Goal: Task Accomplishment & Management: Use online tool/utility

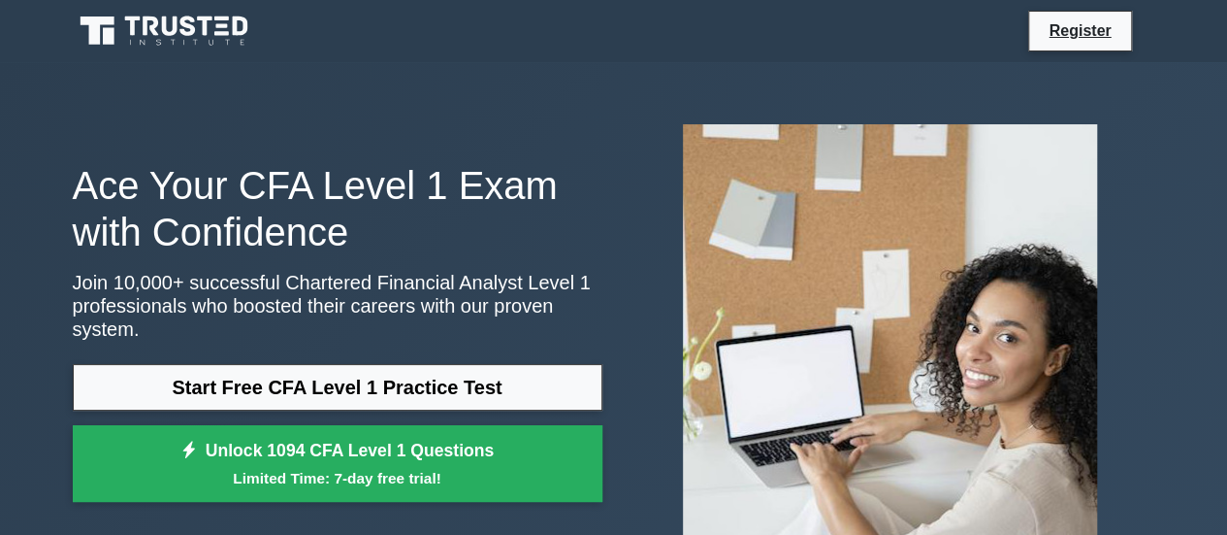
scroll to position [97, 0]
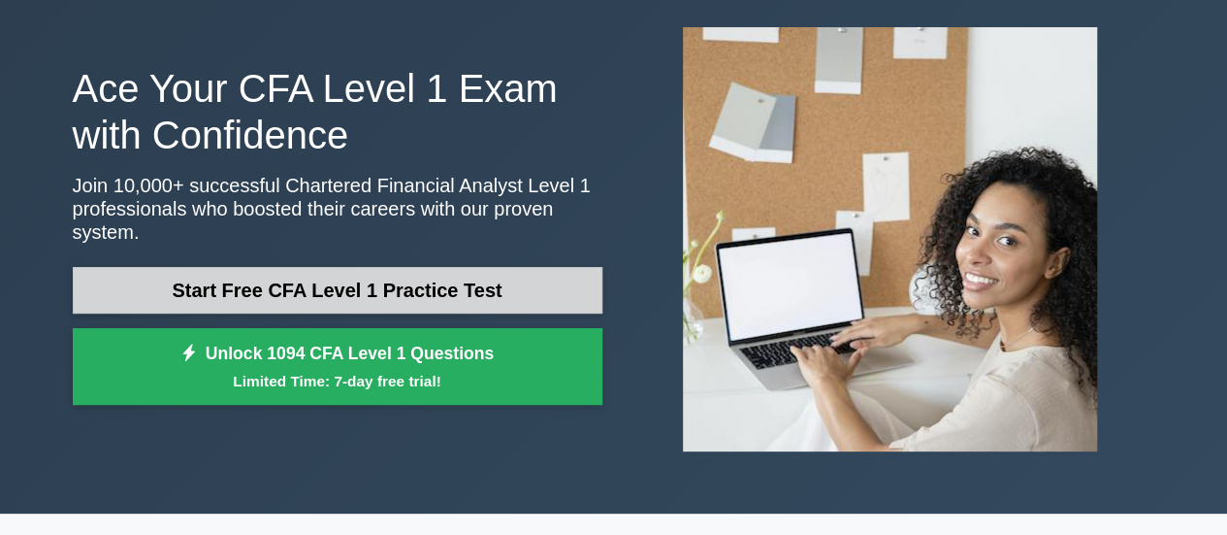
click at [219, 282] on link "Start Free CFA Level 1 Practice Test" at bounding box center [338, 290] width 530 height 47
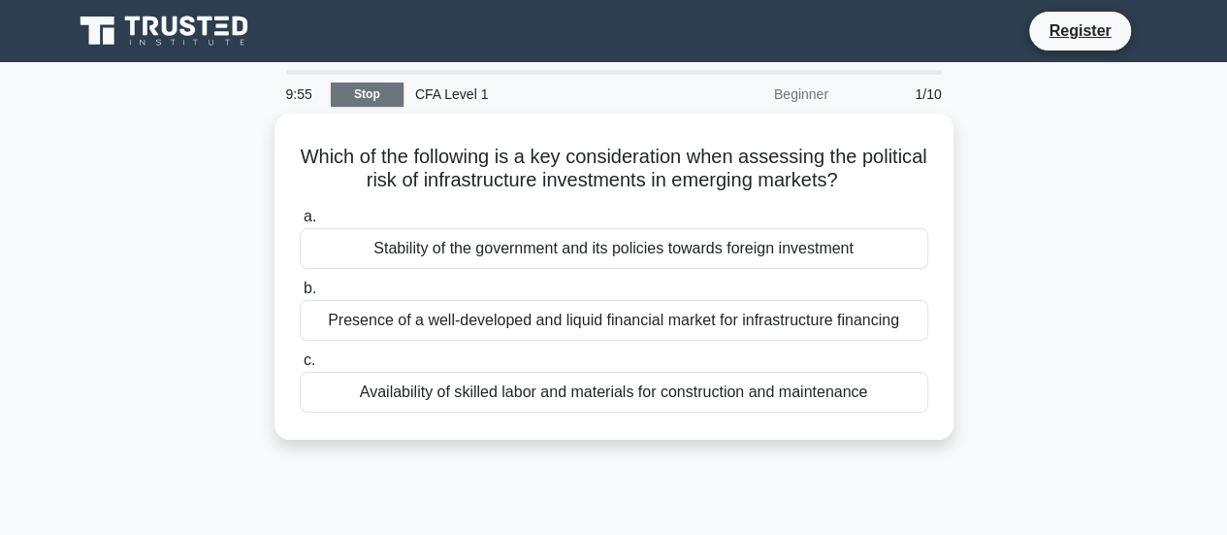
click at [345, 86] on link "Stop" at bounding box center [367, 94] width 73 height 24
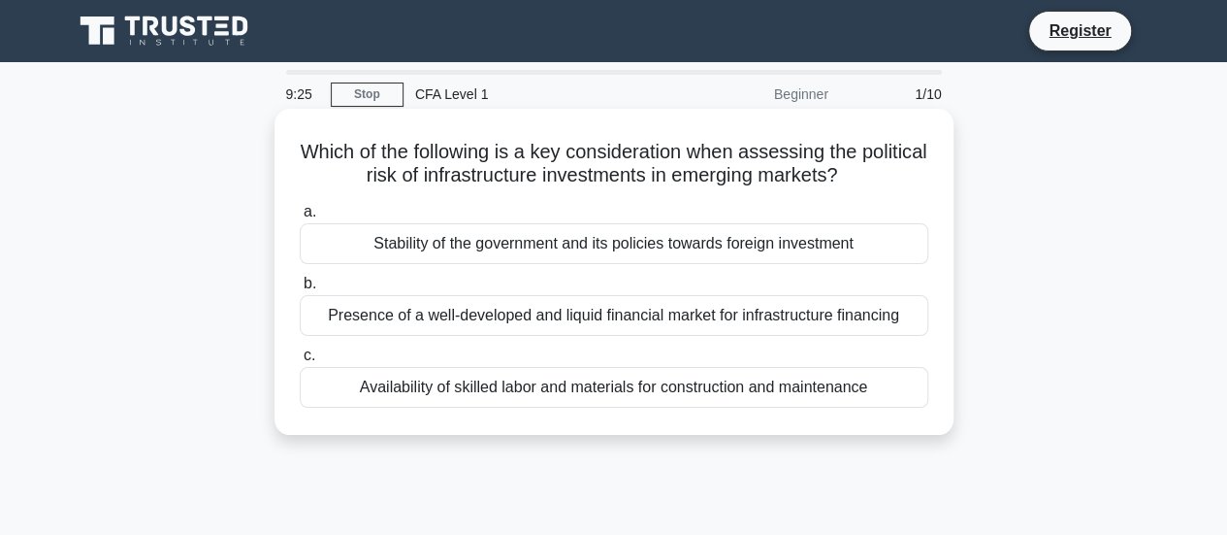
click at [483, 252] on div "Stability of the government and its policies towards foreign investment" at bounding box center [614, 243] width 629 height 41
click at [300, 218] on input "a. Stability of the government and its policies towards foreign investment" at bounding box center [300, 212] width 0 height 13
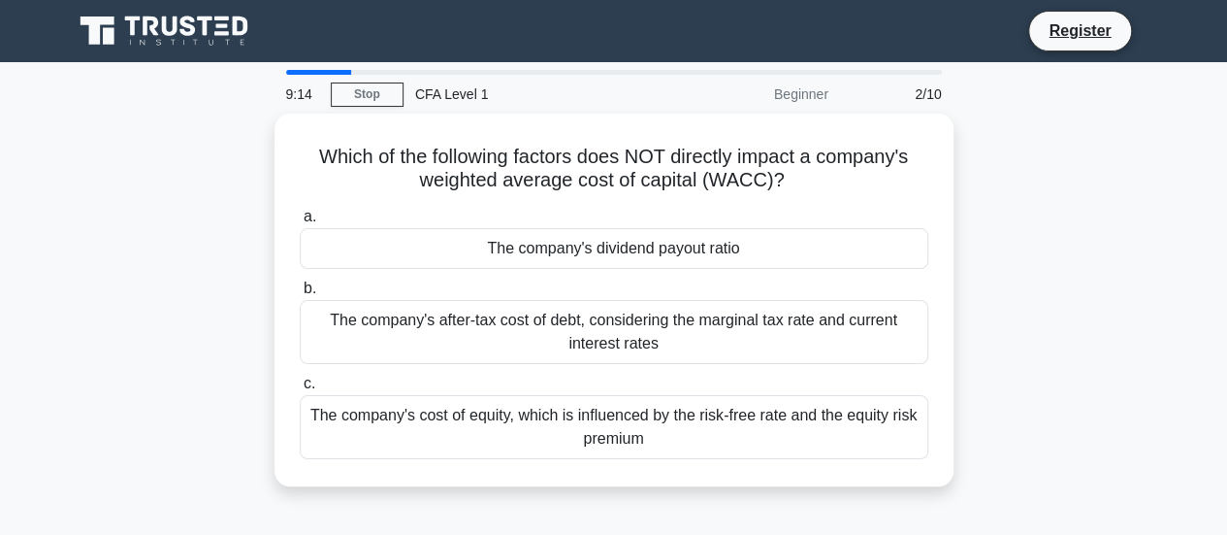
click at [483, 252] on div "The company's dividend payout ratio" at bounding box center [614, 248] width 629 height 41
click at [300, 223] on input "a. The company's dividend payout ratio" at bounding box center [300, 217] width 0 height 13
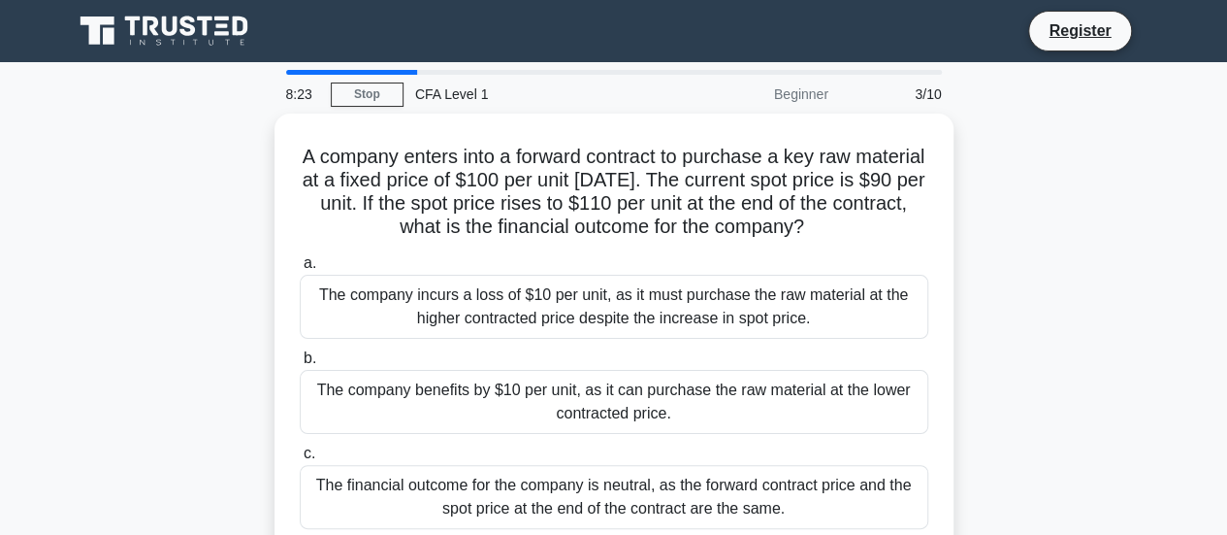
click at [1123, 310] on div "A company enters into a forward contract to purchase a key raw material at a fi…" at bounding box center [614, 347] width 1106 height 466
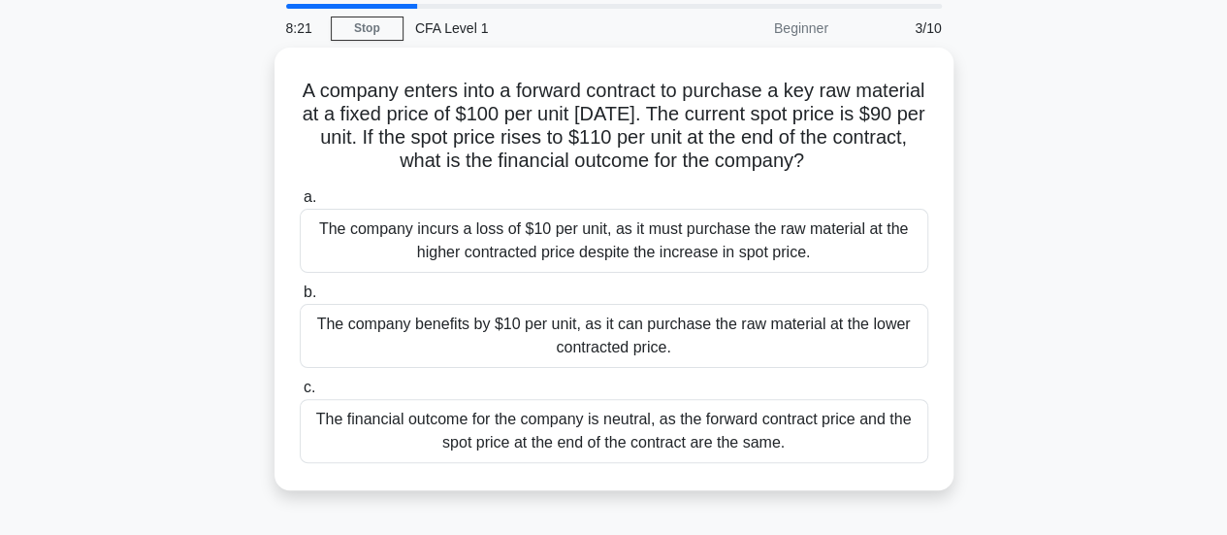
scroll to position [97, 0]
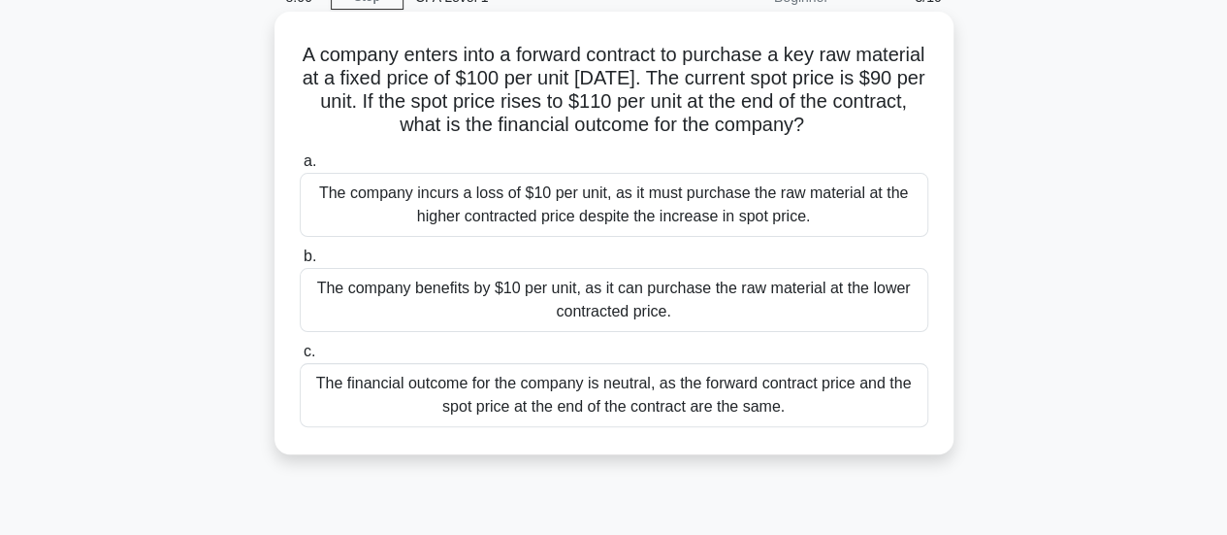
click at [706, 307] on div "The company benefits by $10 per unit, as it can purchase the raw material at th…" at bounding box center [614, 300] width 629 height 64
click at [300, 263] on input "b. The company benefits by $10 per unit, as it can purchase the raw material at…" at bounding box center [300, 256] width 0 height 13
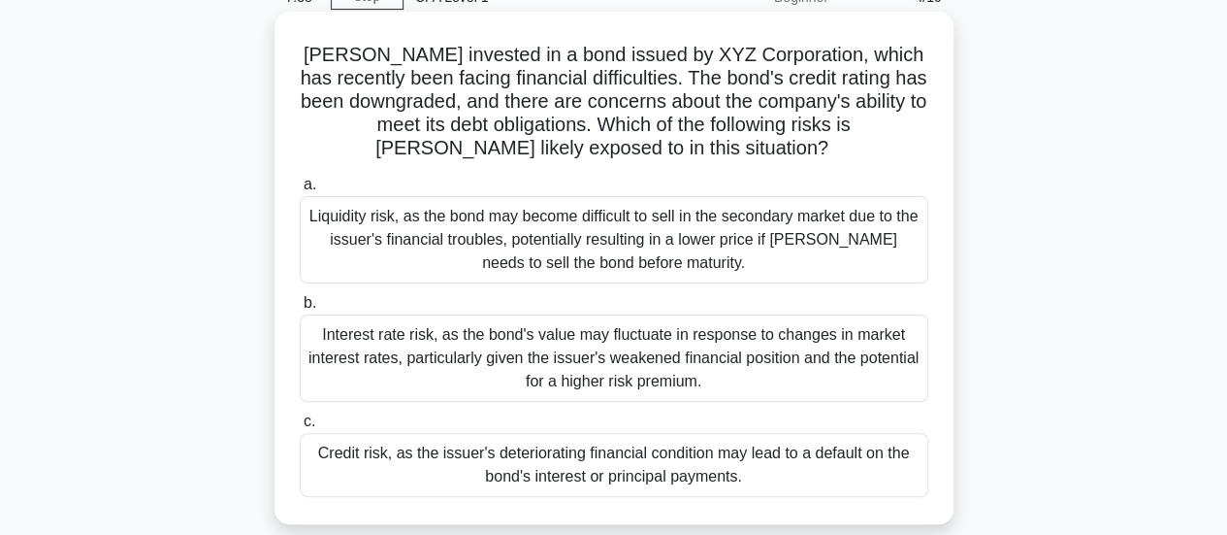
click at [731, 470] on div "Credit risk, as the issuer's deteriorating financial condition may lead to a de…" at bounding box center [614, 465] width 629 height 64
click at [300, 428] on input "c. Credit risk, as the issuer's deteriorating financial condition may lead to a…" at bounding box center [300, 421] width 0 height 13
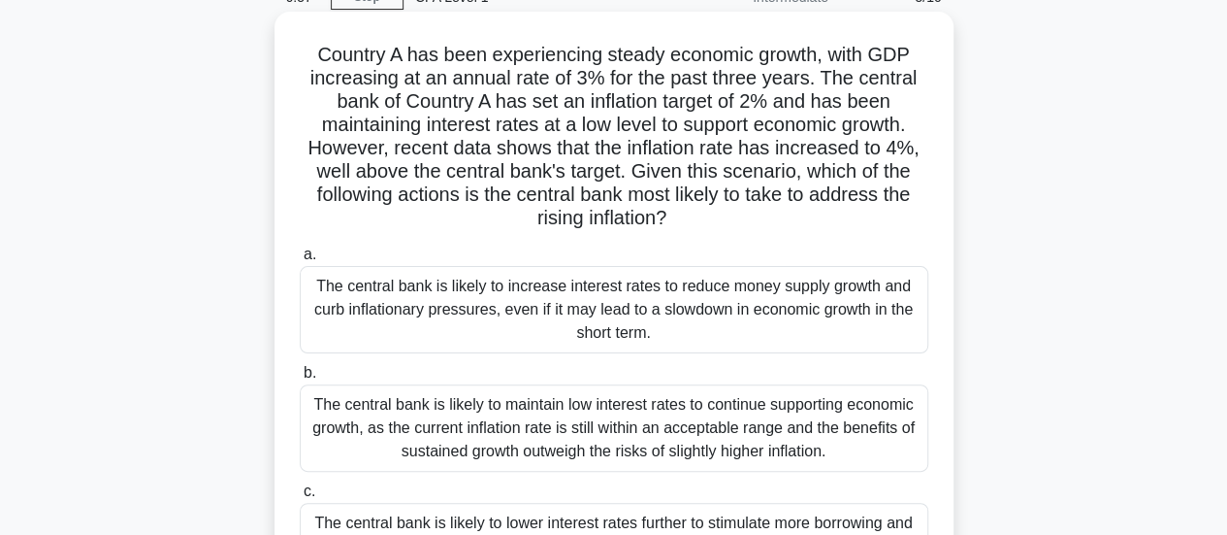
click at [561, 307] on div "The central bank is likely to increase interest rates to reduce money supply gr…" at bounding box center [614, 309] width 629 height 87
click at [300, 261] on input "a. The central bank is likely to increase interest rates to reduce money supply…" at bounding box center [300, 254] width 0 height 13
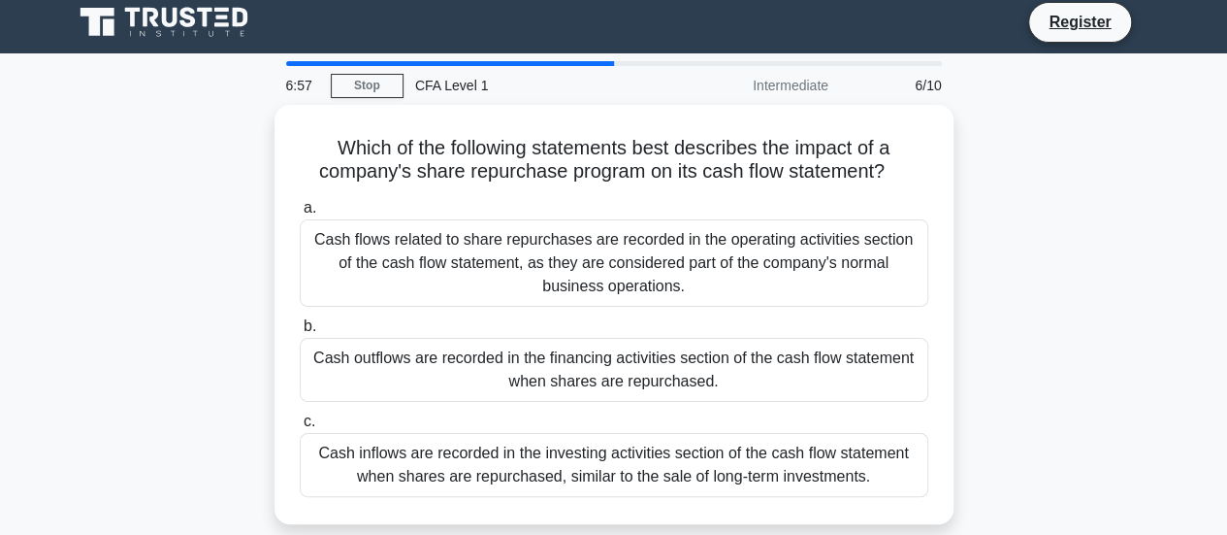
scroll to position [0, 0]
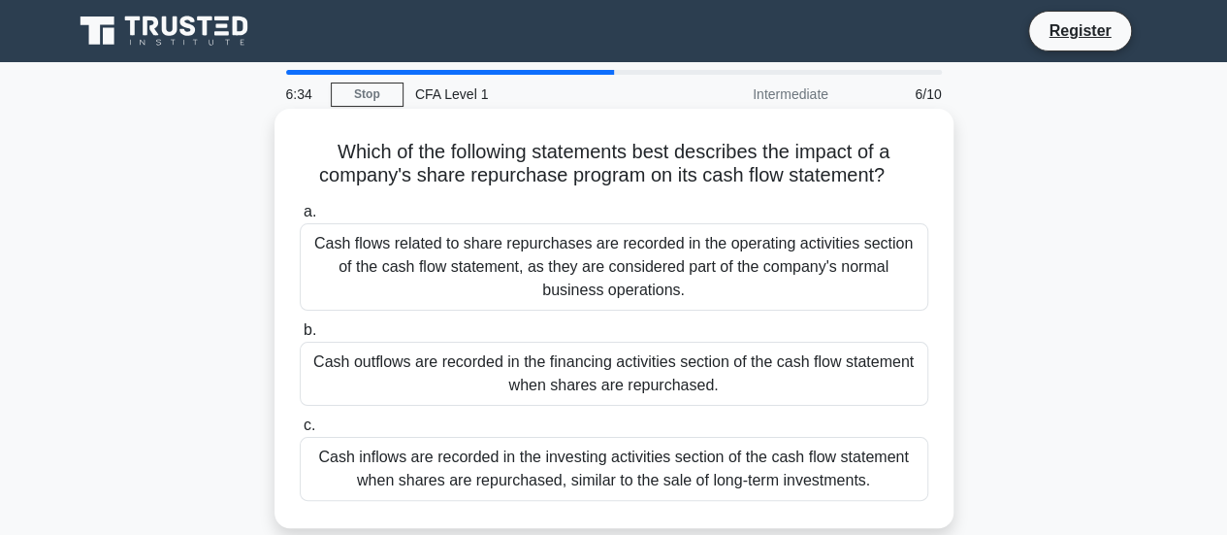
click at [574, 375] on div "Cash outflows are recorded in the financing activities section of the cash flow…" at bounding box center [614, 374] width 629 height 64
click at [300, 337] on input "b. Cash outflows are recorded in the financing activities section of the cash f…" at bounding box center [300, 330] width 0 height 13
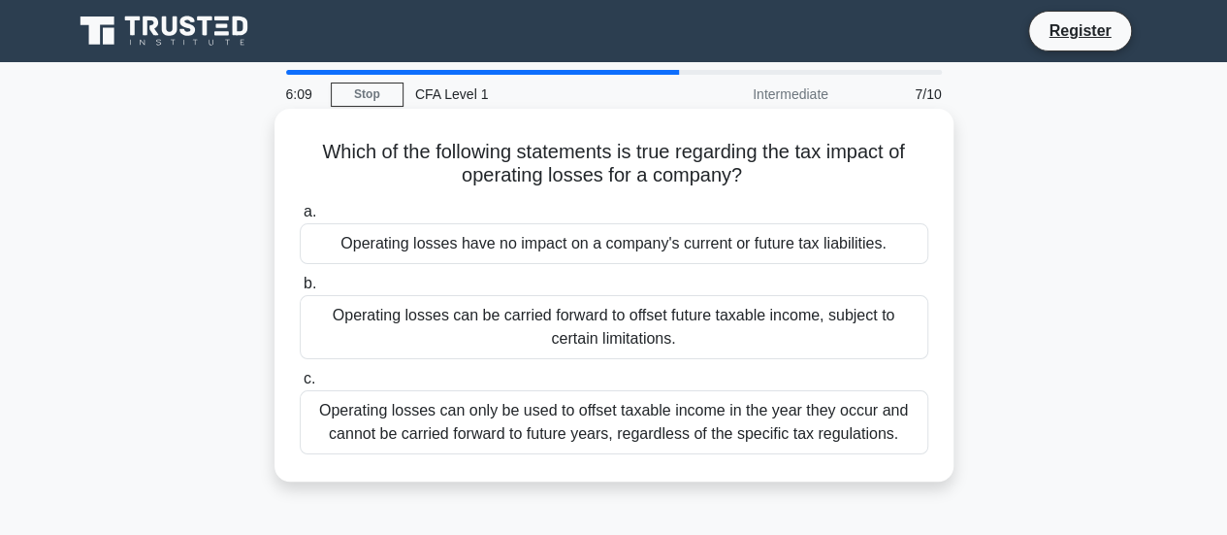
click at [576, 319] on div "Operating losses can be carried forward to offset future taxable income, subjec…" at bounding box center [614, 327] width 629 height 64
click at [300, 290] on input "b. Operating losses can be carried forward to offset future taxable income, sub…" at bounding box center [300, 283] width 0 height 13
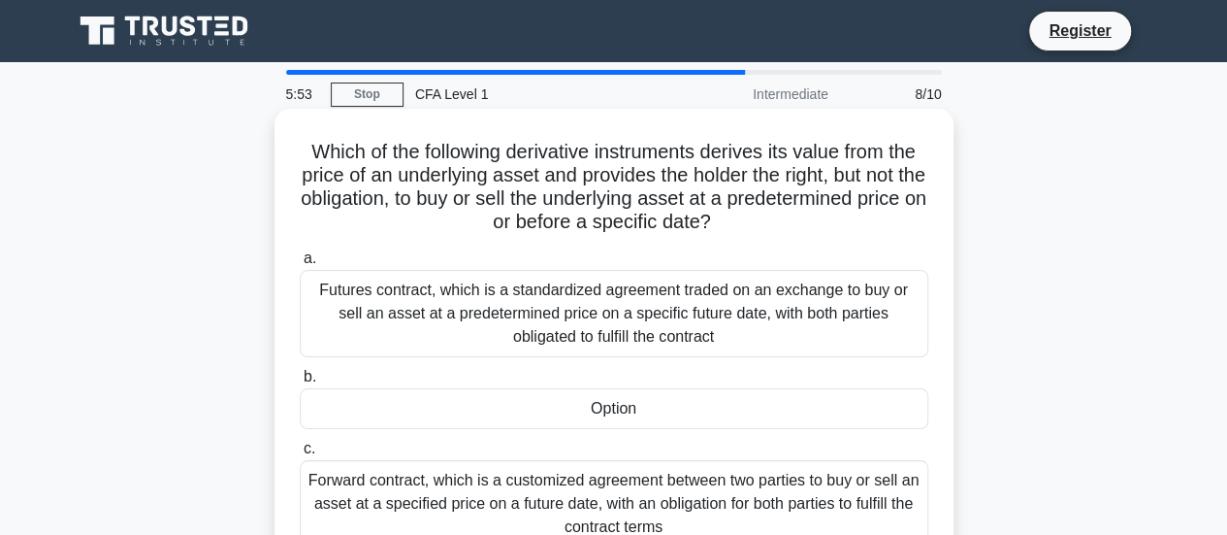
click at [560, 412] on div "Option" at bounding box center [614, 408] width 629 height 41
click at [300, 383] on input "b. Option" at bounding box center [300, 377] width 0 height 13
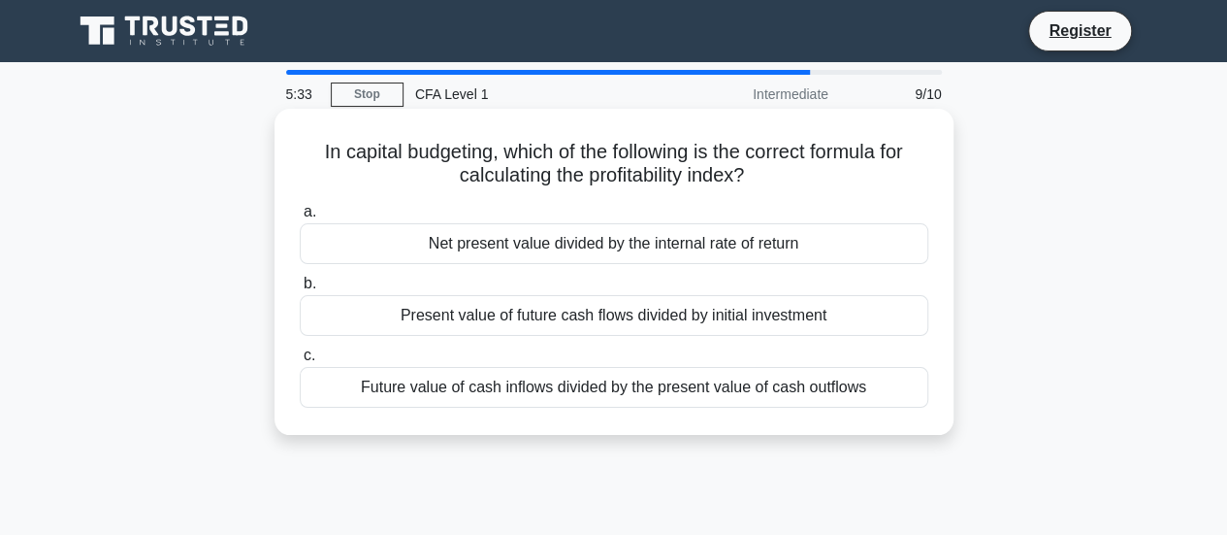
click at [570, 393] on div "Future value of cash inflows divided by the present value of cash outflows" at bounding box center [614, 387] width 629 height 41
click at [300, 362] on input "c. Future value of cash inflows divided by the present value of cash outflows" at bounding box center [300, 355] width 0 height 13
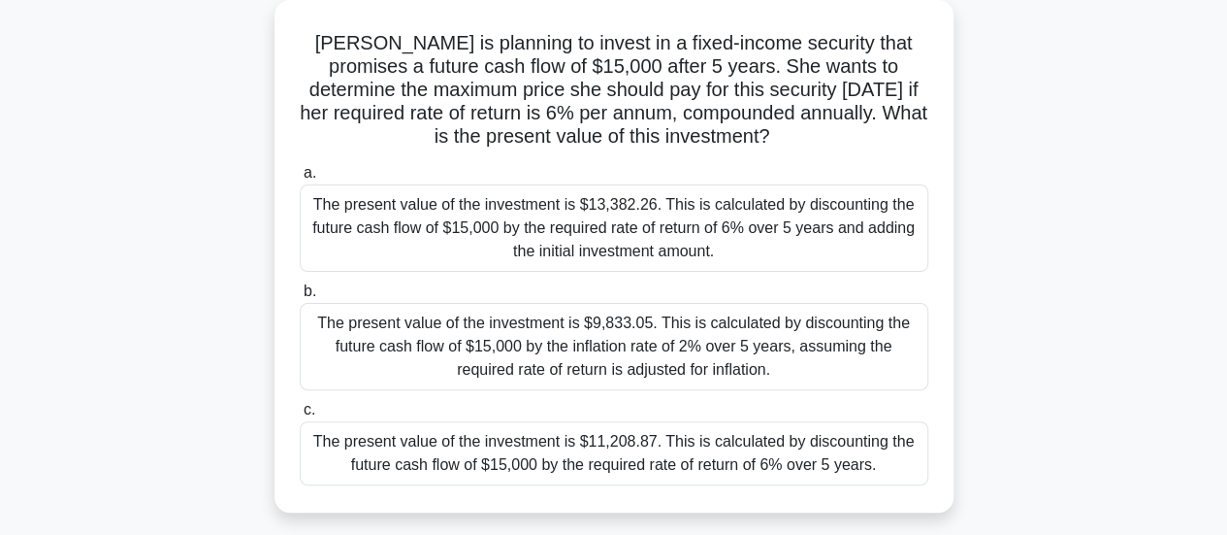
scroll to position [194, 0]
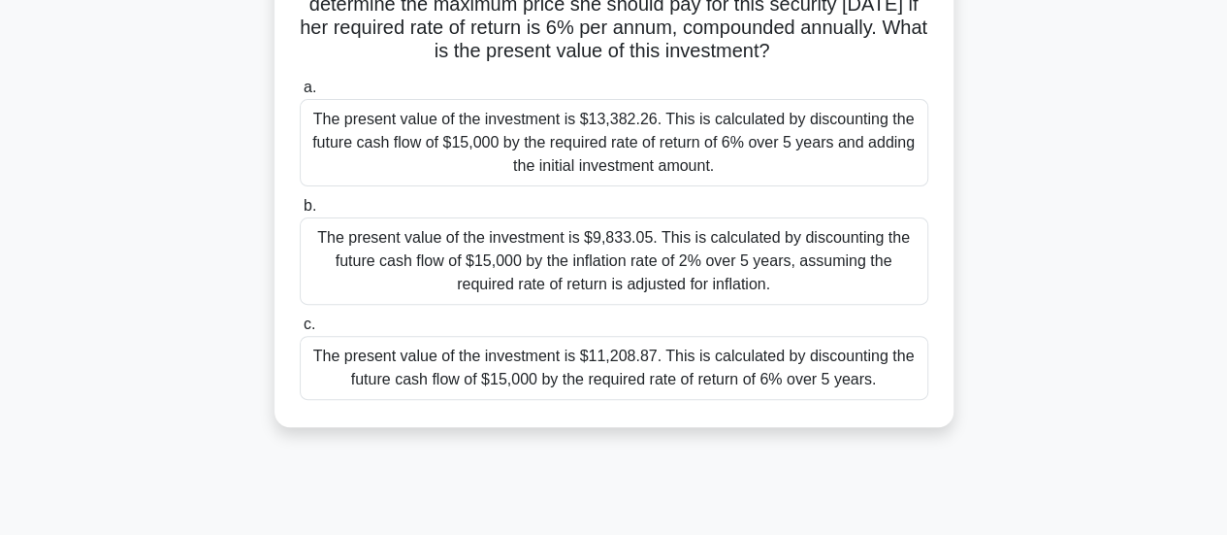
click at [773, 389] on div "The present value of the investment is $11,208.87. This is calculated by discou…" at bounding box center [614, 368] width 629 height 64
click at [300, 331] on input "c. The present value of the investment is $11,208.87. This is calculated by dis…" at bounding box center [300, 324] width 0 height 13
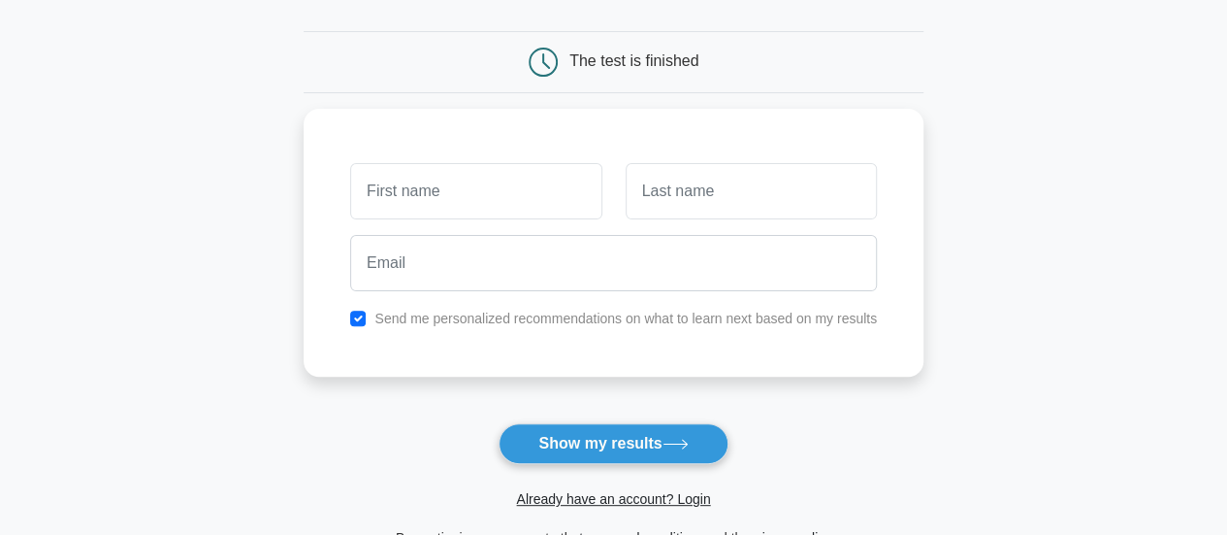
scroll to position [194, 0]
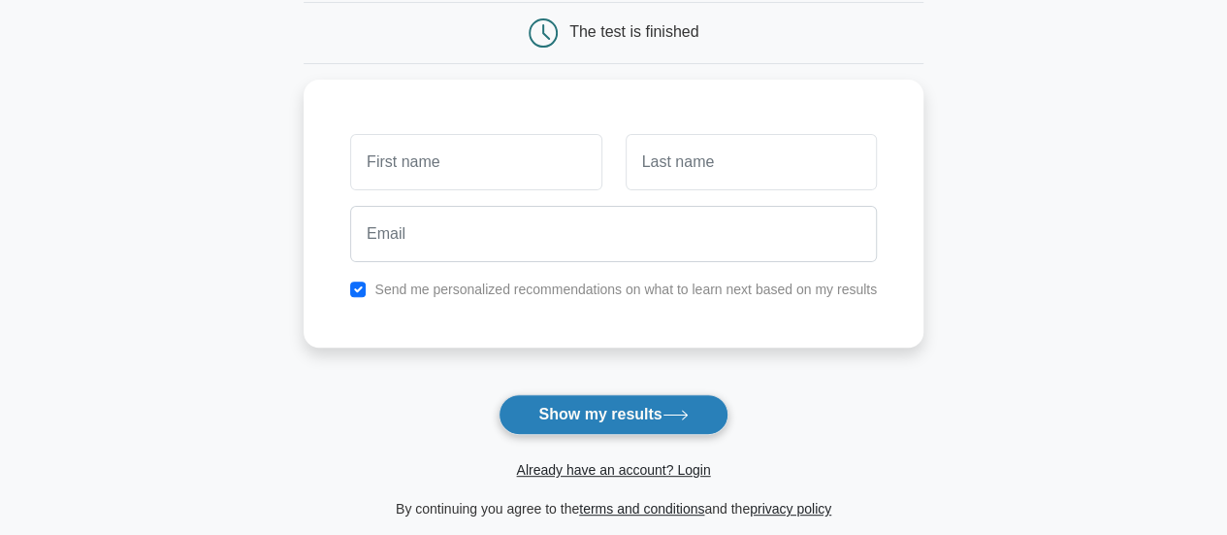
click at [630, 413] on button "Show my results" at bounding box center [613, 414] width 229 height 41
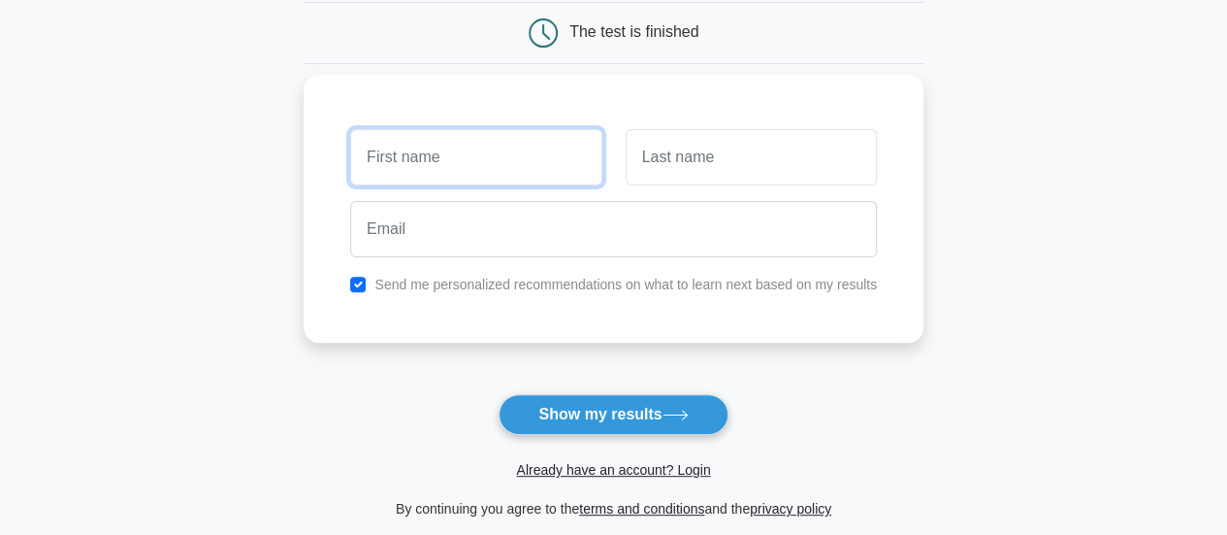
click at [475, 166] on input "text" at bounding box center [475, 157] width 251 height 56
type input "[PERSON_NAME]"
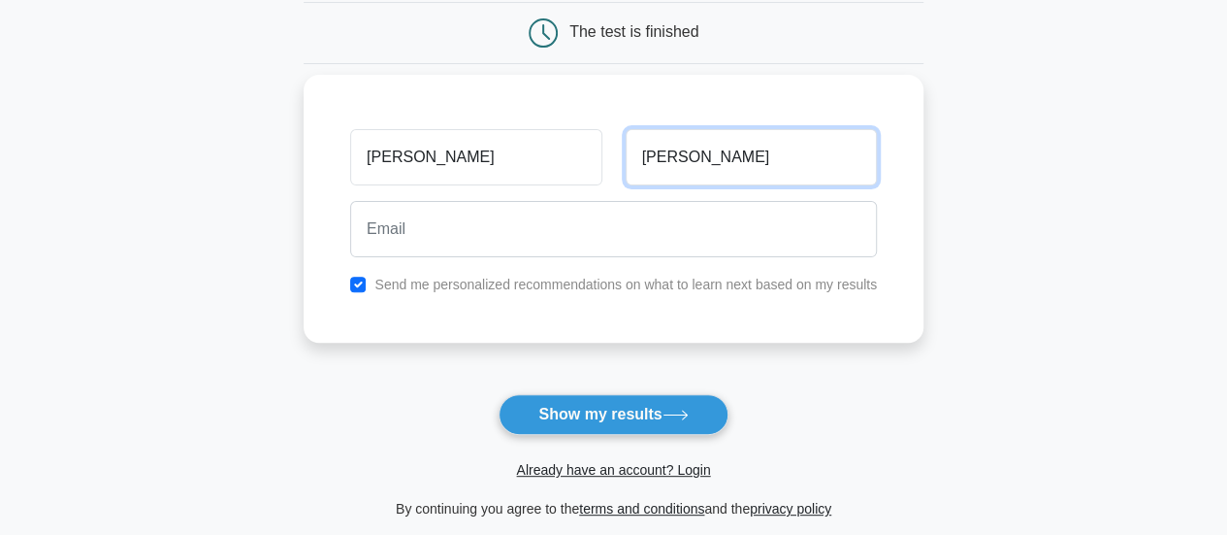
type input "Vieira"
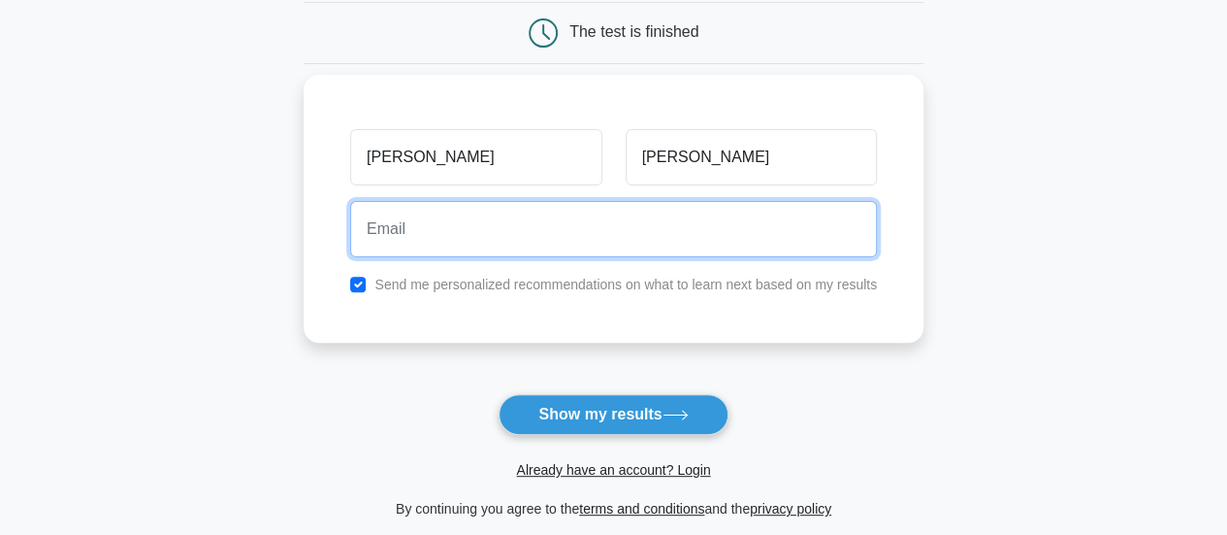
type input "J"
type input "joana.vieira@galp.com"
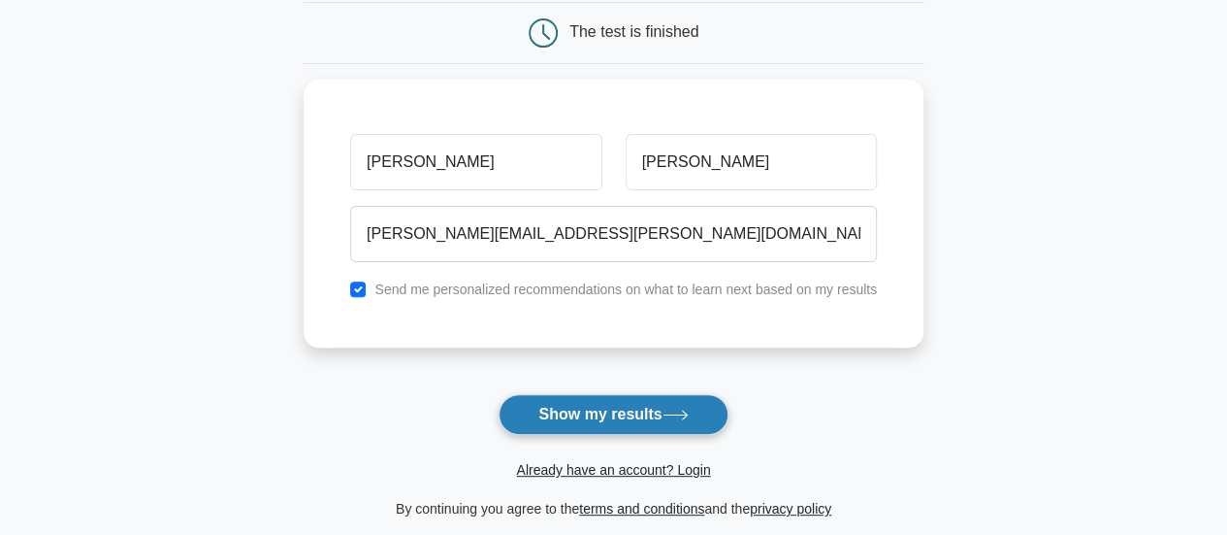
click at [576, 428] on button "Show my results" at bounding box center [613, 414] width 229 height 41
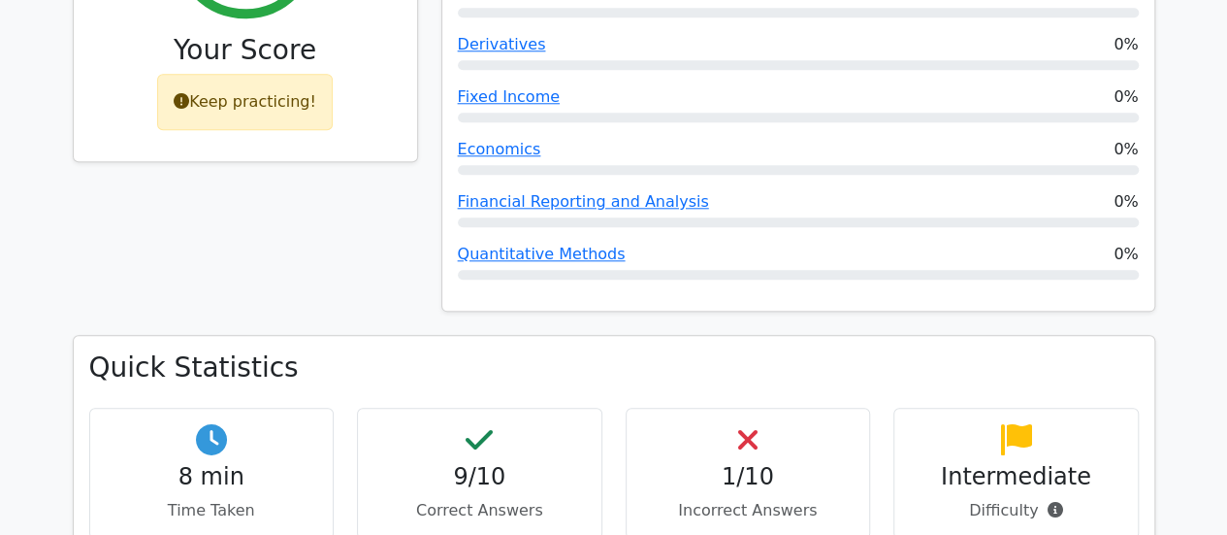
scroll to position [970, 0]
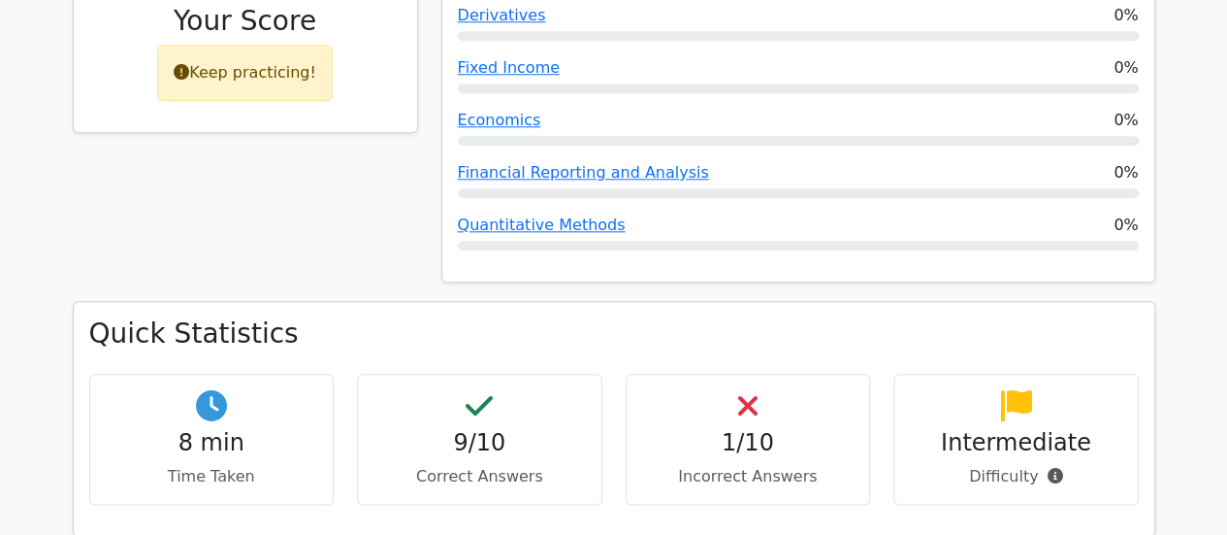
click at [743, 429] on h4 "1/10" at bounding box center [748, 443] width 212 height 28
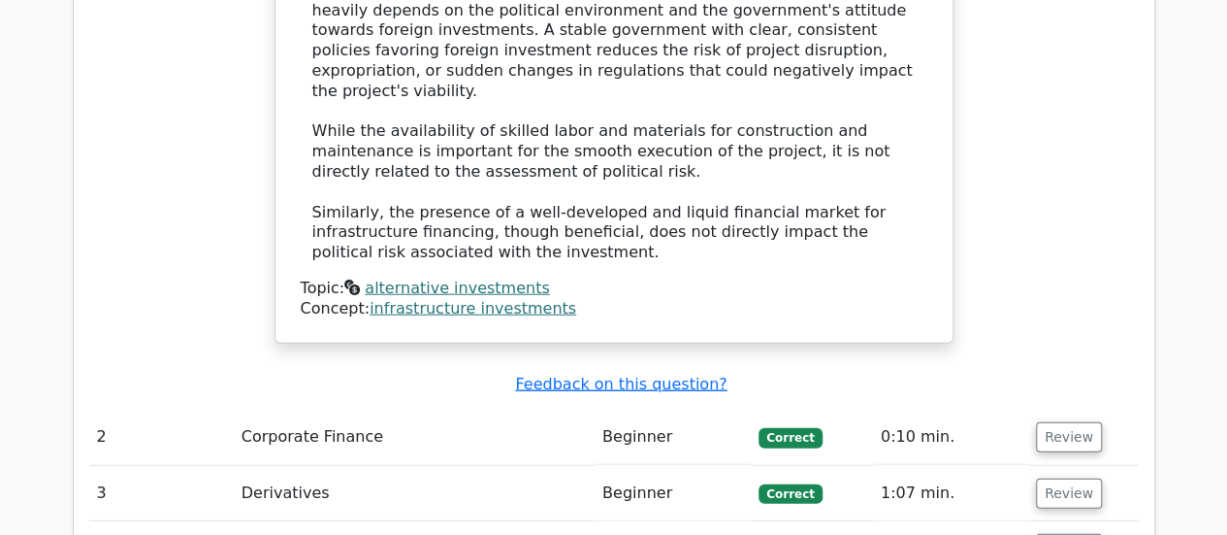
scroll to position [2425, 0]
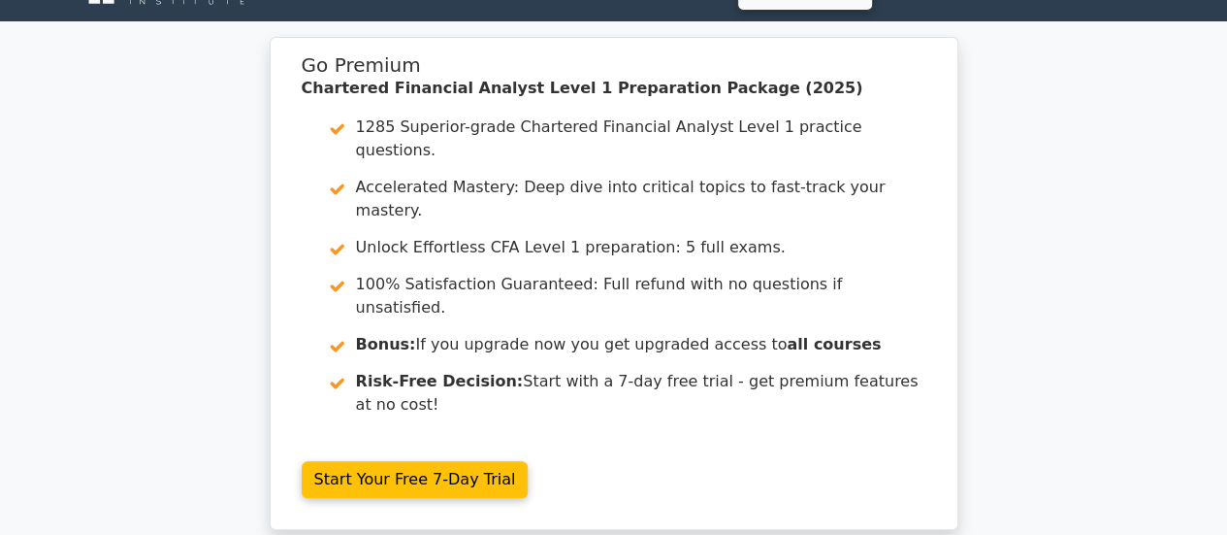
scroll to position [0, 0]
